Goal: Find specific page/section: Find specific page/section

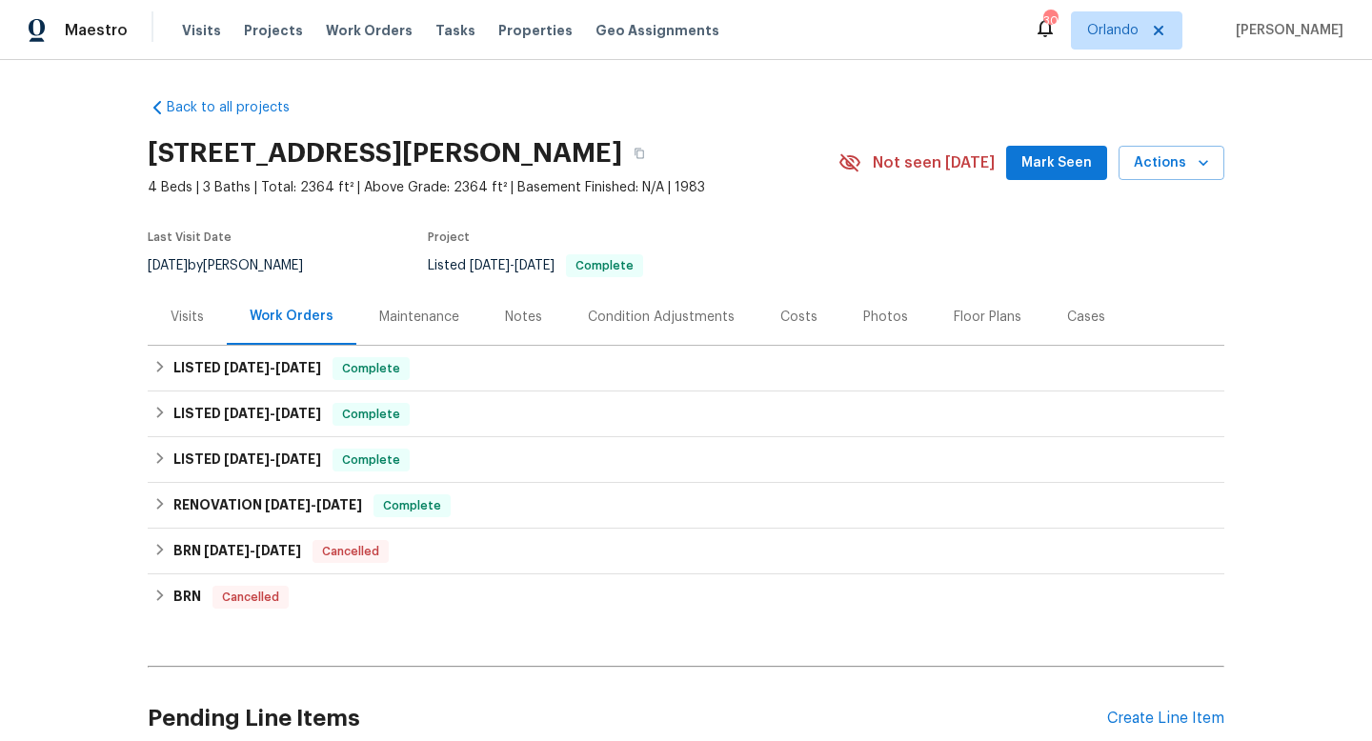
click at [231, 257] on div "[DATE] by [PERSON_NAME]" at bounding box center [237, 265] width 178 height 23
click at [222, 264] on div "[DATE] by [PERSON_NAME]" at bounding box center [237, 265] width 178 height 23
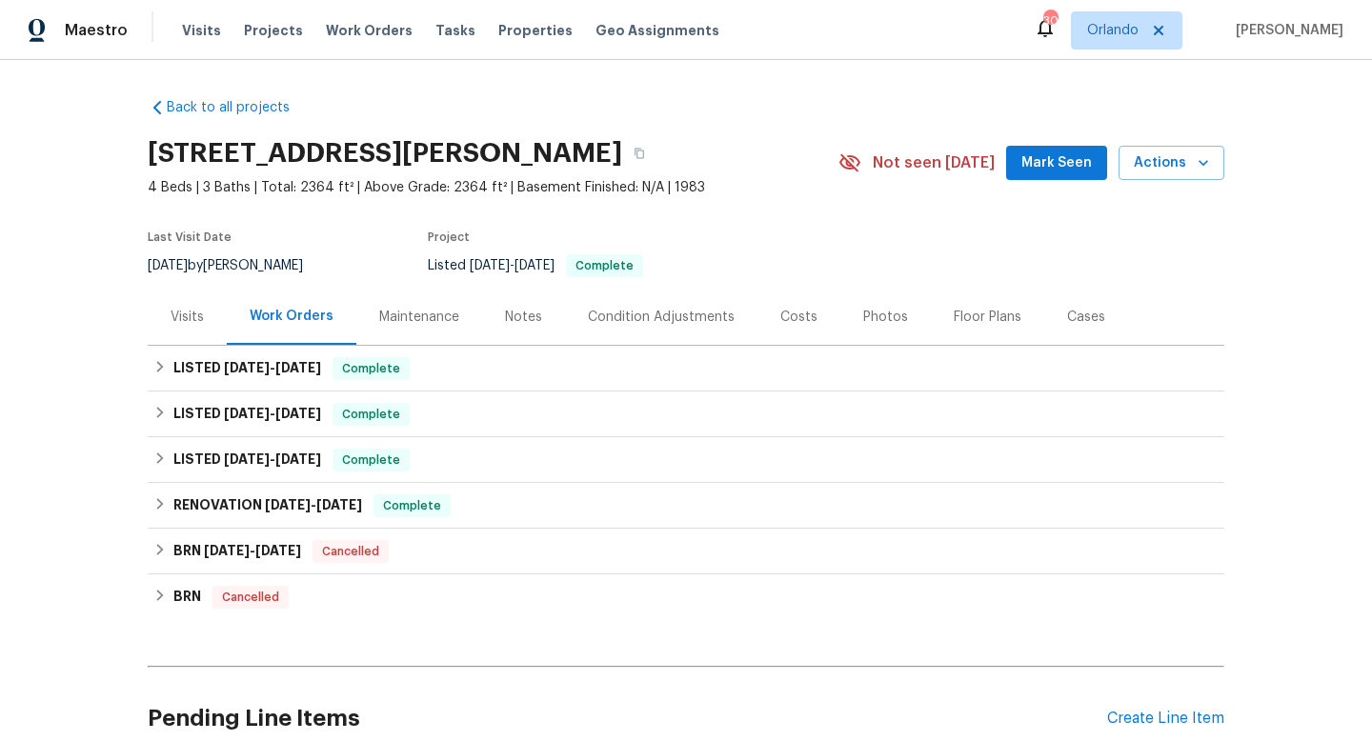
click at [222, 264] on div "[DATE] by [PERSON_NAME]" at bounding box center [237, 265] width 178 height 23
copy div "[DATE] by [PERSON_NAME]"
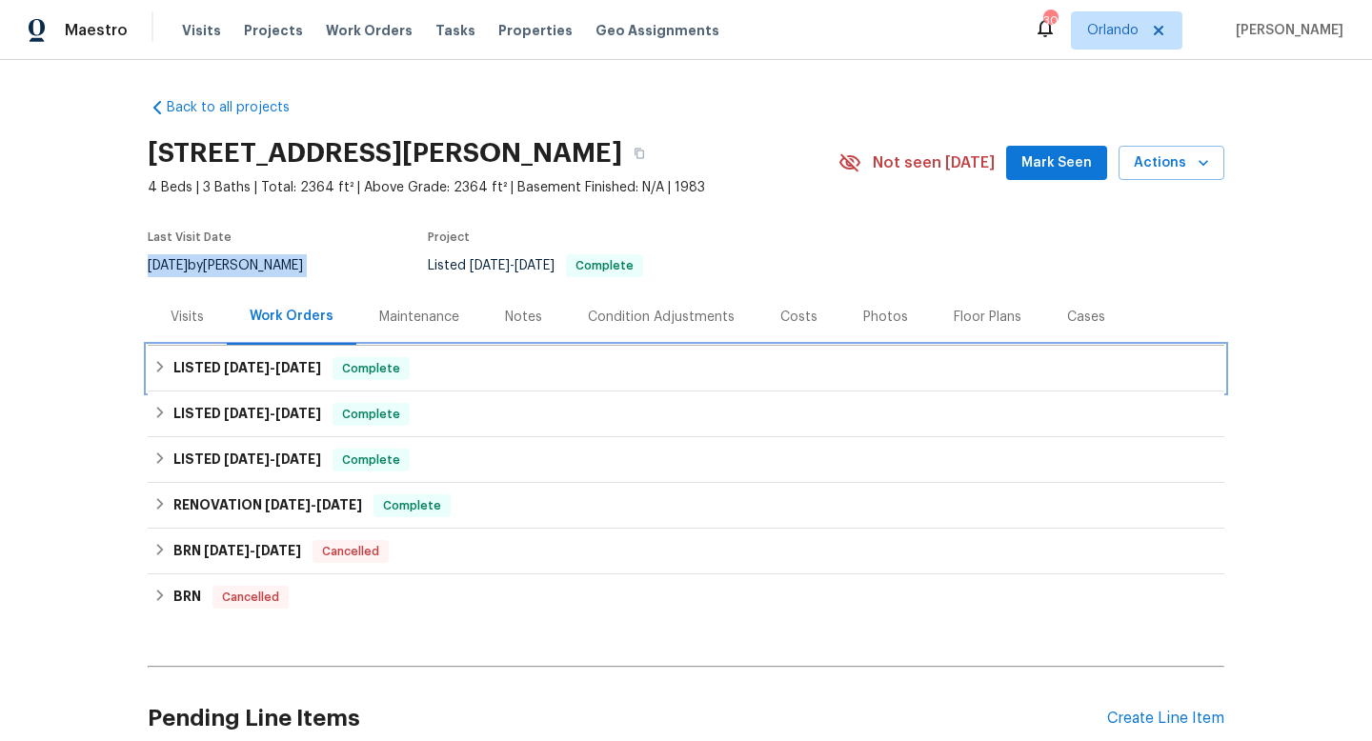
click at [230, 369] on span "[DATE]" at bounding box center [247, 367] width 46 height 13
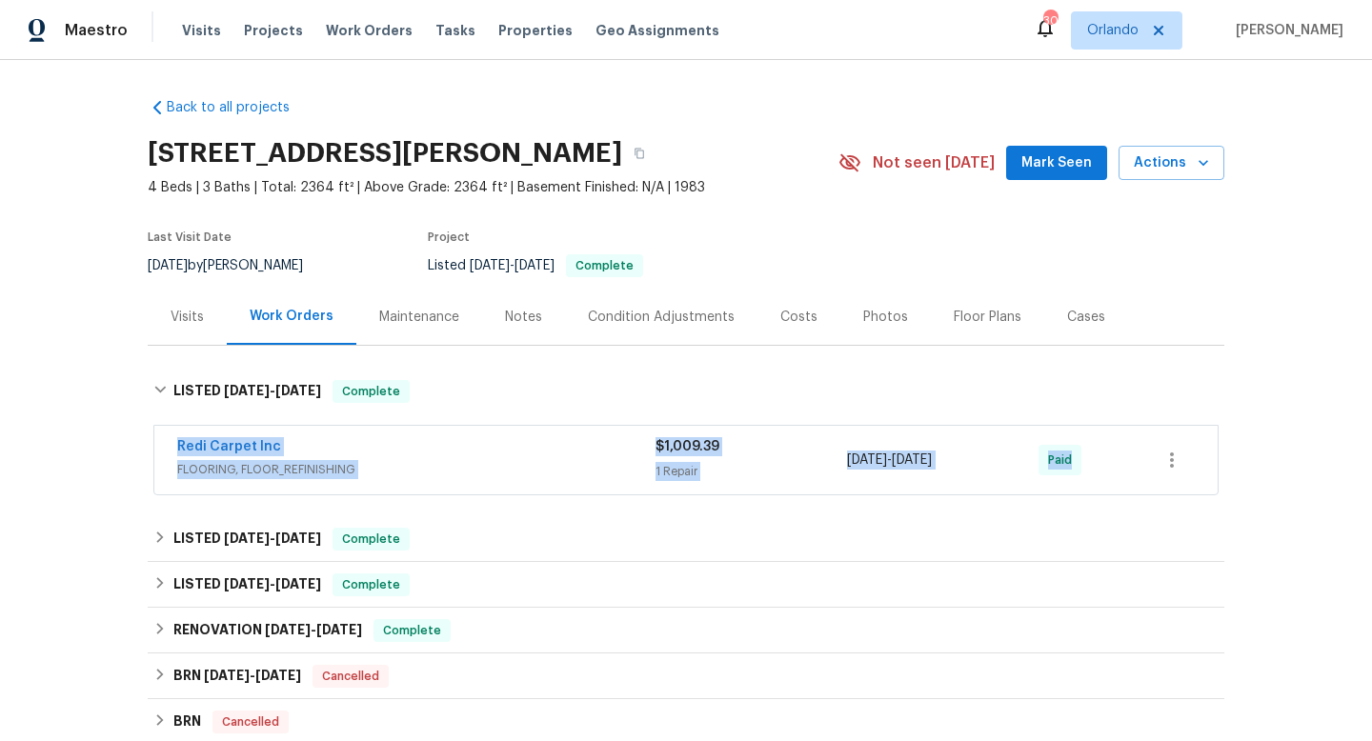
drag, startPoint x: 160, startPoint y: 450, endPoint x: 1132, endPoint y: 439, distance: 971.9
click at [1140, 449] on div "Redi Carpet Inc FLOORING, FLOOR_REFINISHING $1,009.39 1 Repair [DATE] - [DATE] …" at bounding box center [685, 460] width 1063 height 69
copy div "Redi Carpet Inc FLOORING, FLOOR_REFINISHING $1,009.39 1 Repair [DATE] - [DATE]"
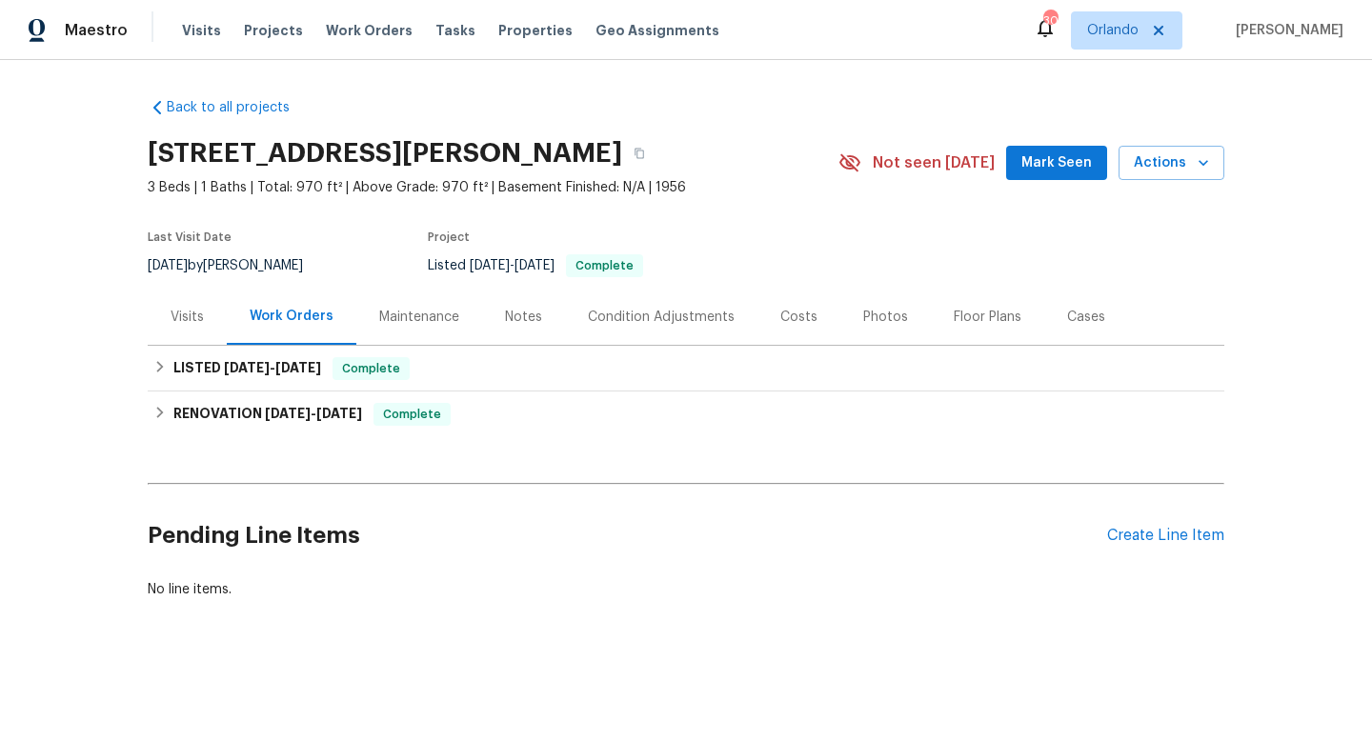
click at [271, 266] on div "7/18/2025 by Ryan Johnson" at bounding box center [237, 265] width 178 height 23
copy div "7/18/2025 by Ryan Johnson"
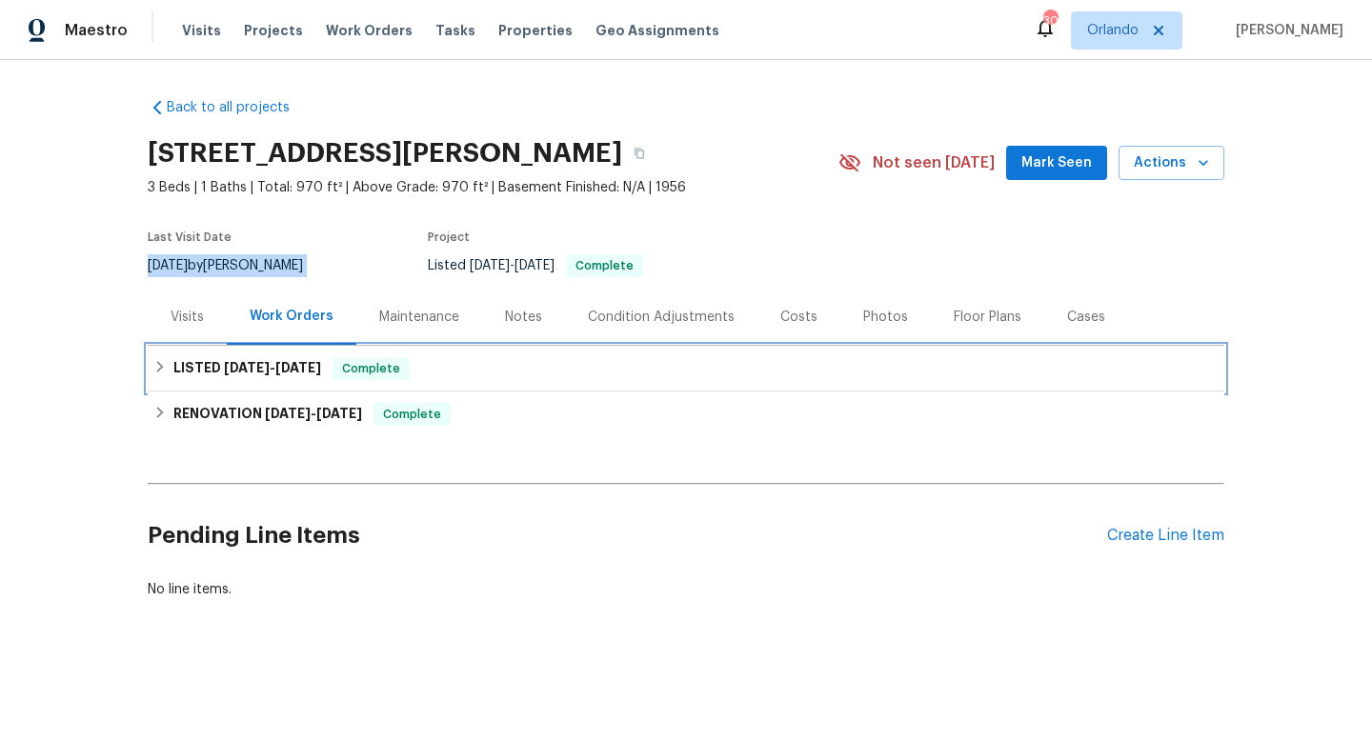
click at [228, 378] on h6 "LISTED 7/19/25 - 7/21/25" at bounding box center [247, 368] width 148 height 23
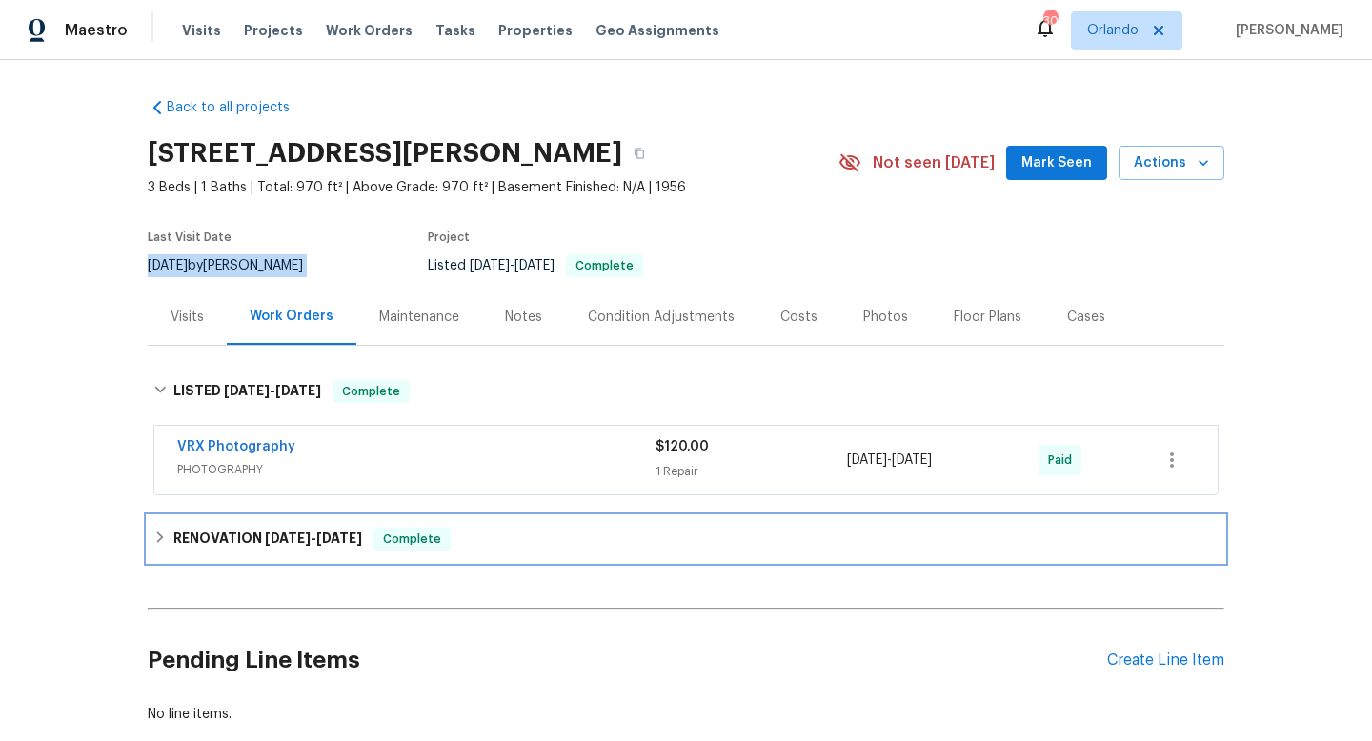
click at [259, 521] on div "RENOVATION 6/30/25 - 7/14/25 Complete" at bounding box center [686, 539] width 1077 height 46
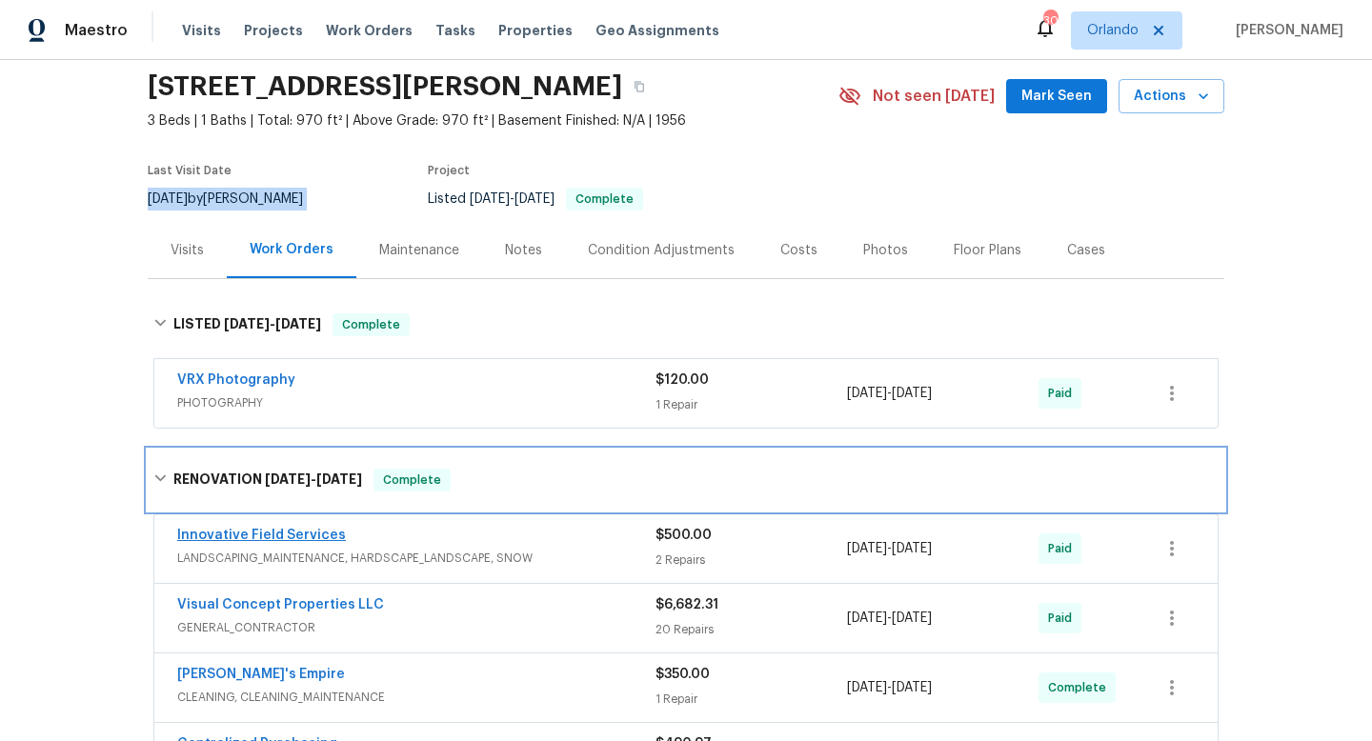
scroll to position [70, 0]
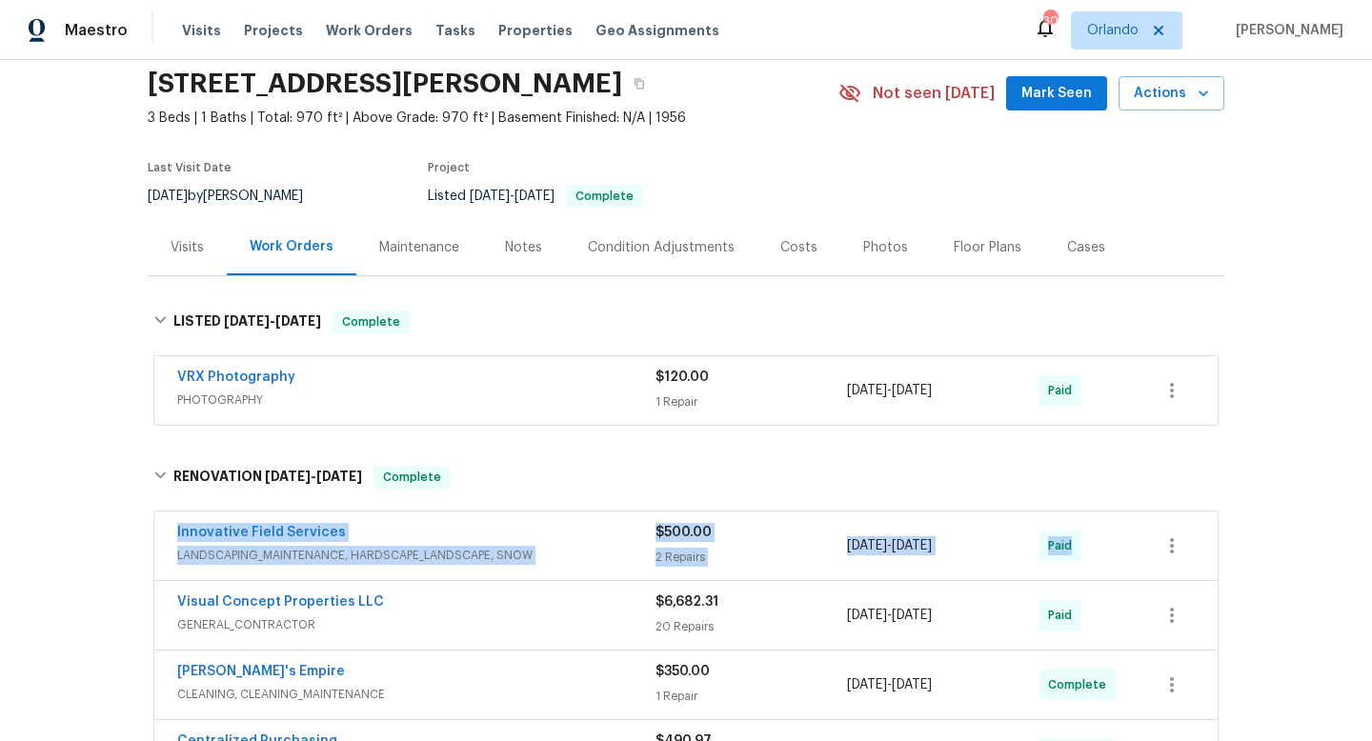
drag, startPoint x: 166, startPoint y: 526, endPoint x: 1370, endPoint y: 529, distance: 1204.3
click at [1370, 529] on div "Back to all projects 1327 Dominic St, Manville, NJ 08835 3 Beds | 1 Baths | Tot…" at bounding box center [686, 400] width 1372 height 681
copy div "Innovative Field Services LANDSCAPING_MAINTENANCE, HARDSCAPE_LANDSCAPE, SNOW $5…"
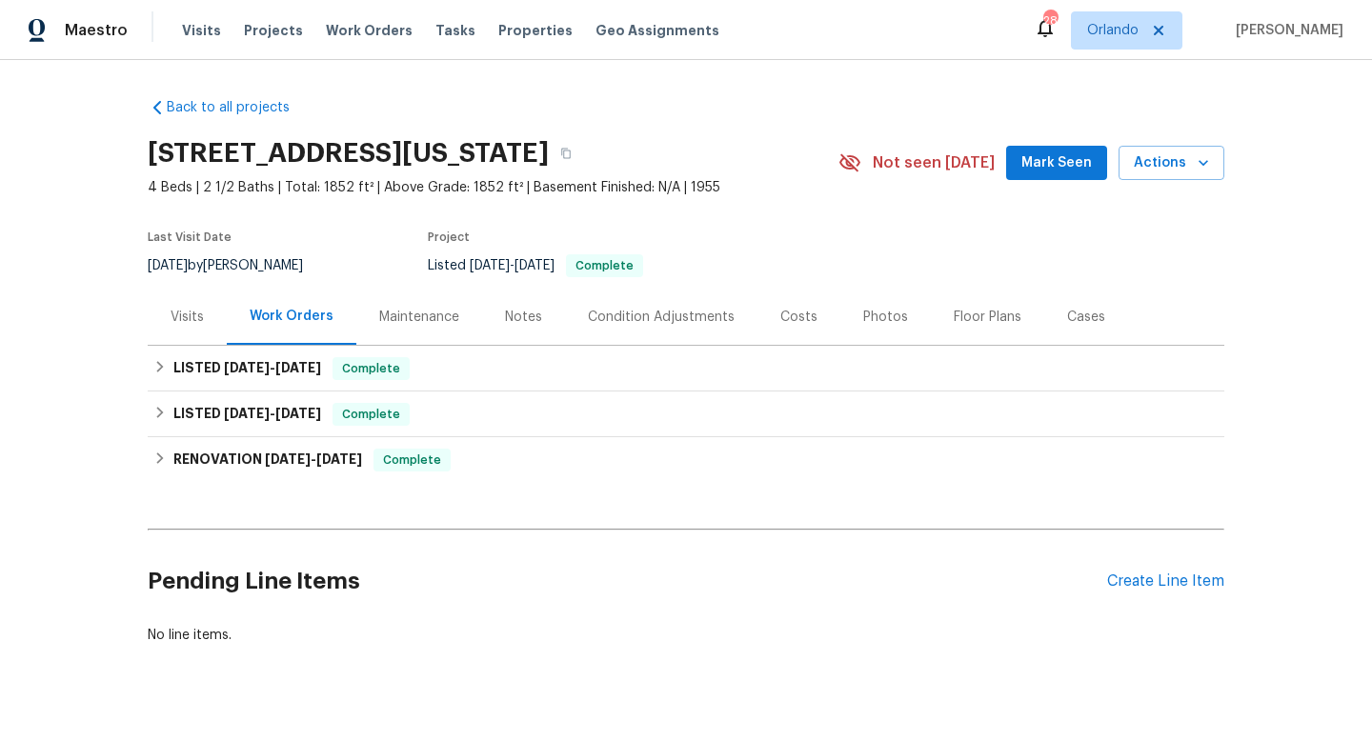
click at [230, 261] on div "7/29/2025 by Ryan Johnson" at bounding box center [237, 265] width 178 height 23
copy div "7/29/2025 by Ryan Johnson"
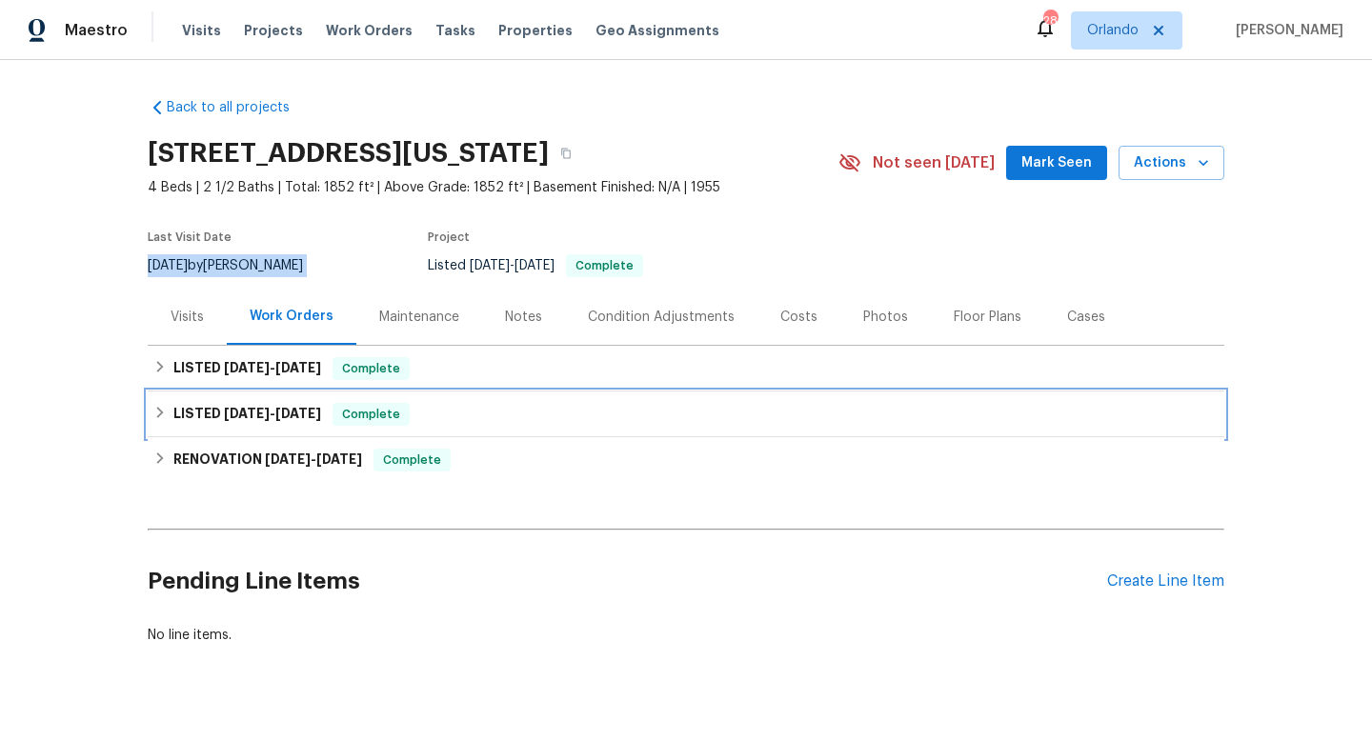
click at [209, 393] on div "LISTED 7/30/25 - 7/31/25 Complete" at bounding box center [686, 415] width 1077 height 46
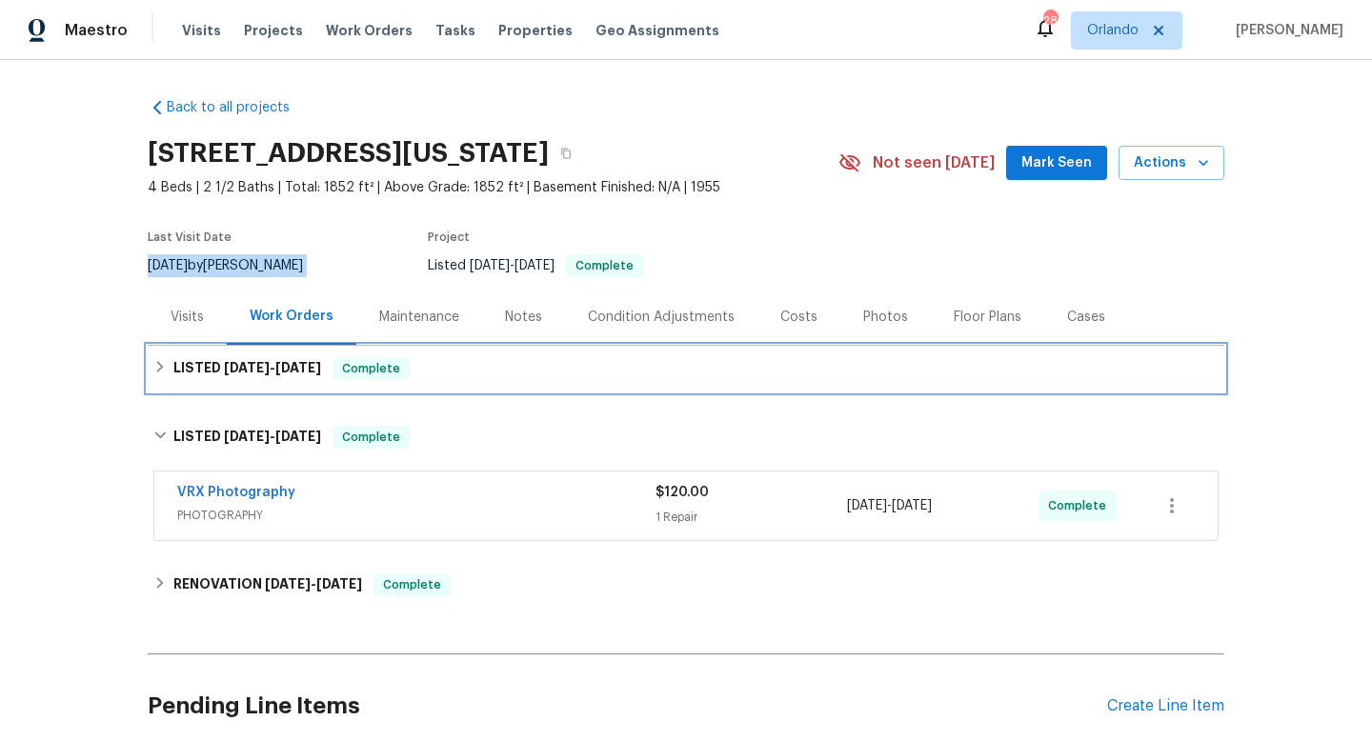
click at [212, 381] on div "LISTED 8/21/25 - 8/21/25 Complete" at bounding box center [686, 369] width 1077 height 46
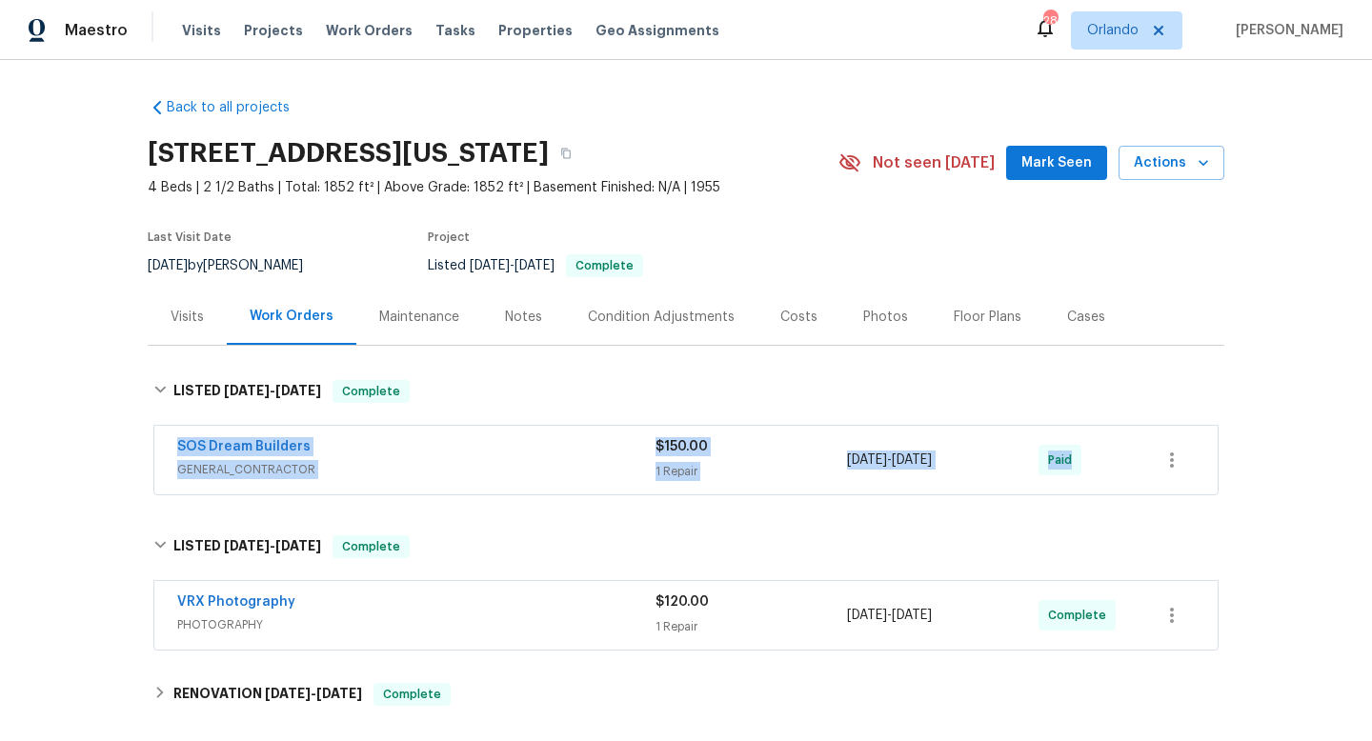
drag, startPoint x: 163, startPoint y: 441, endPoint x: 1160, endPoint y: 457, distance: 997.7
click at [1169, 463] on div "SOS Dream Builders GENERAL_CONTRACTOR $150.00 1 Repair 8/21/2025 - 8/21/2025 Pa…" at bounding box center [685, 460] width 1063 height 69
copy div "SOS Dream Builders GENERAL_CONTRACTOR $150.00 1 Repair 8/21/2025 - 8/21/2025 Pa…"
